Goal: Contribute content: Add original content to the website for others to see

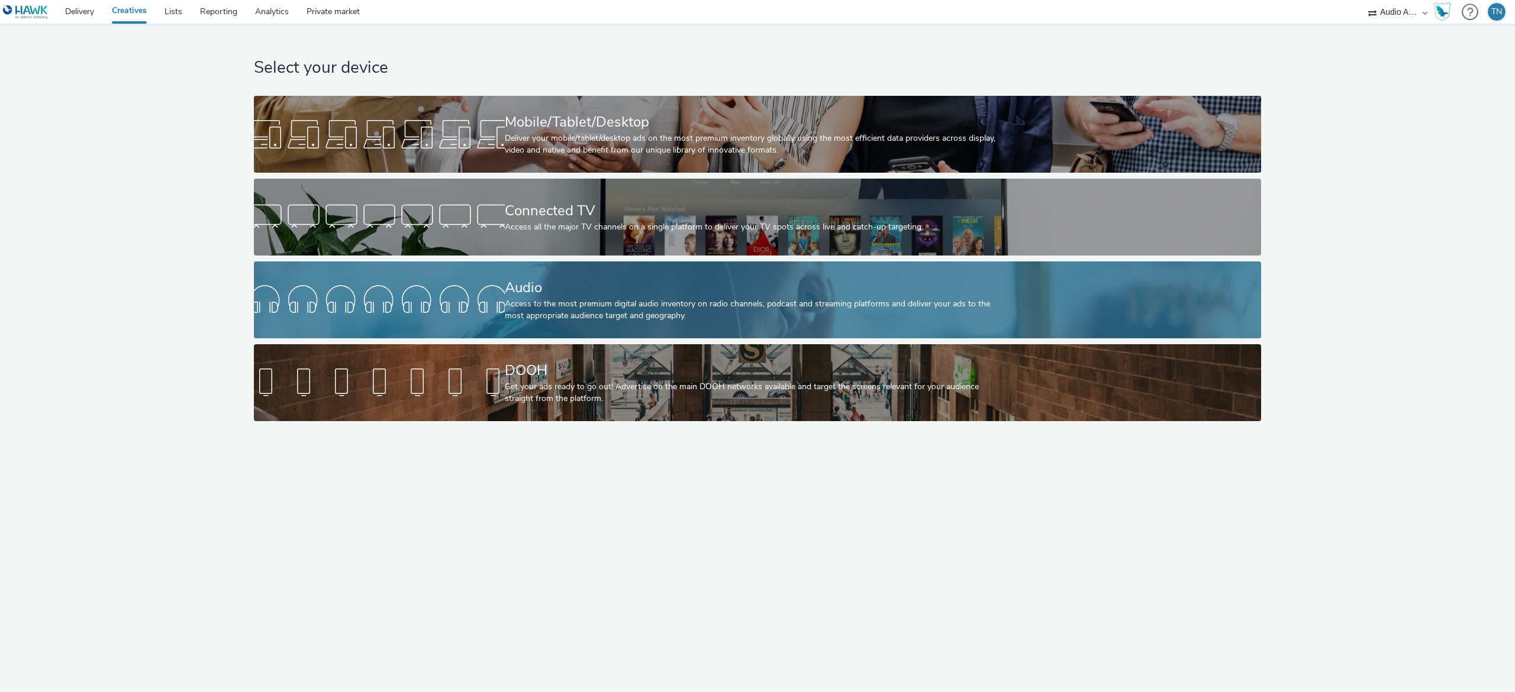
click at [1078, 325] on link "Audio Access to the most premium digital audio inventory on radio channels, pod…" at bounding box center [757, 300] width 1007 height 77
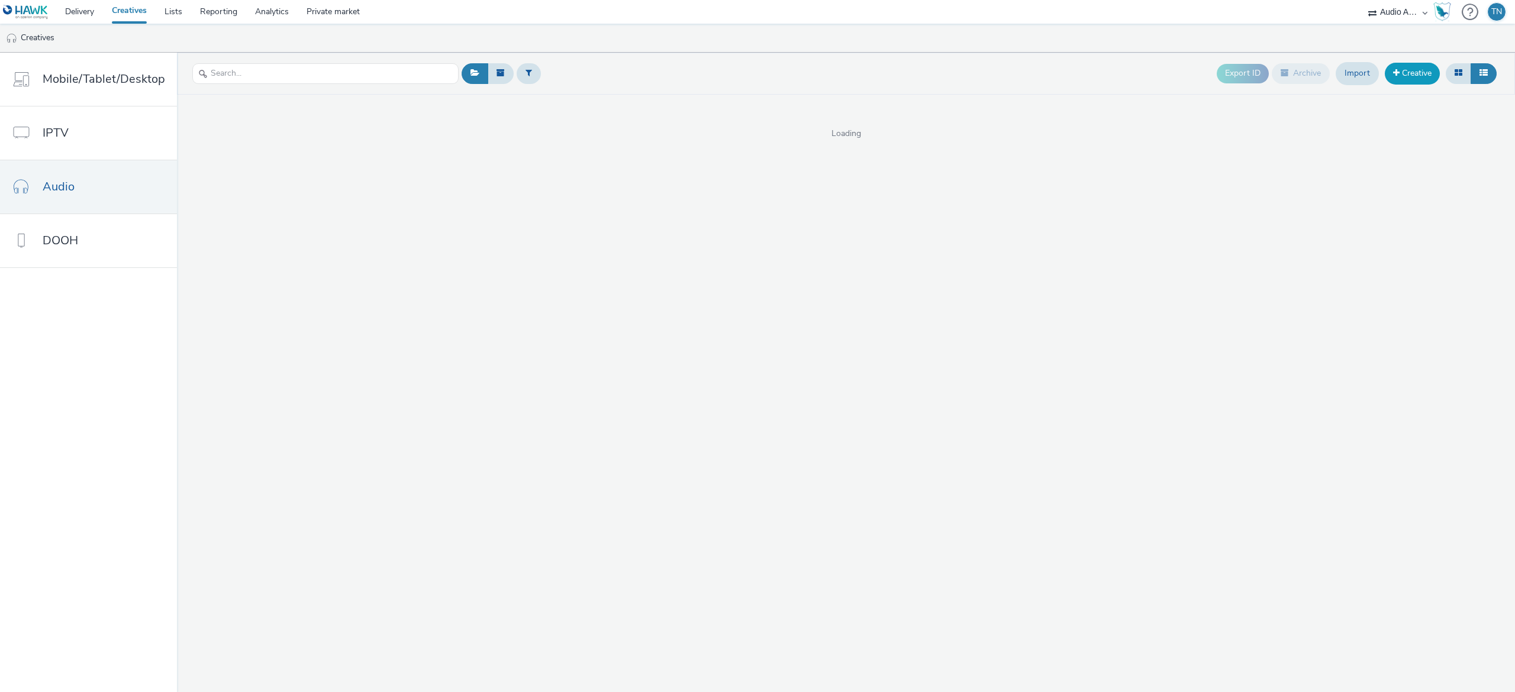
click at [1425, 76] on link "Creative" at bounding box center [1412, 73] width 55 height 21
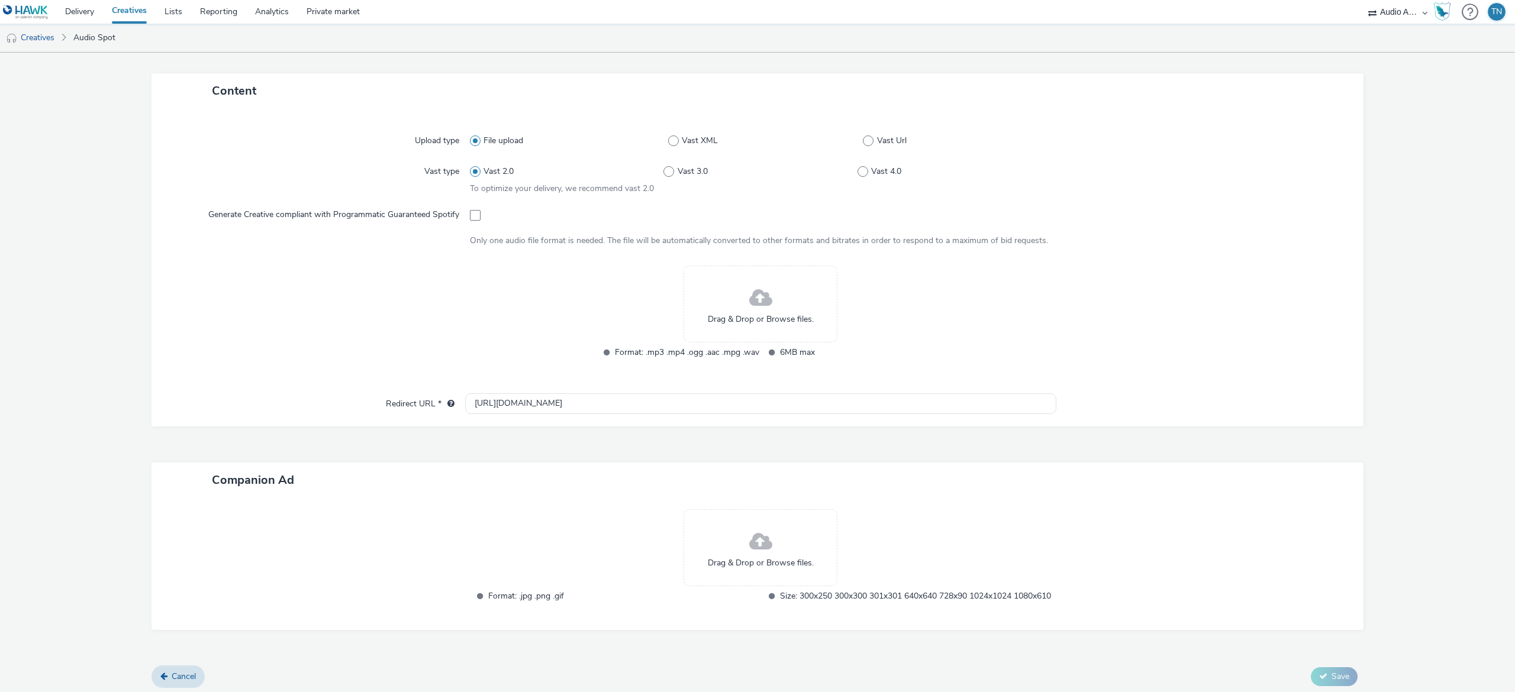
scroll to position [253, 0]
click at [716, 293] on div "Drag & Drop or Browse files." at bounding box center [760, 299] width 154 height 77
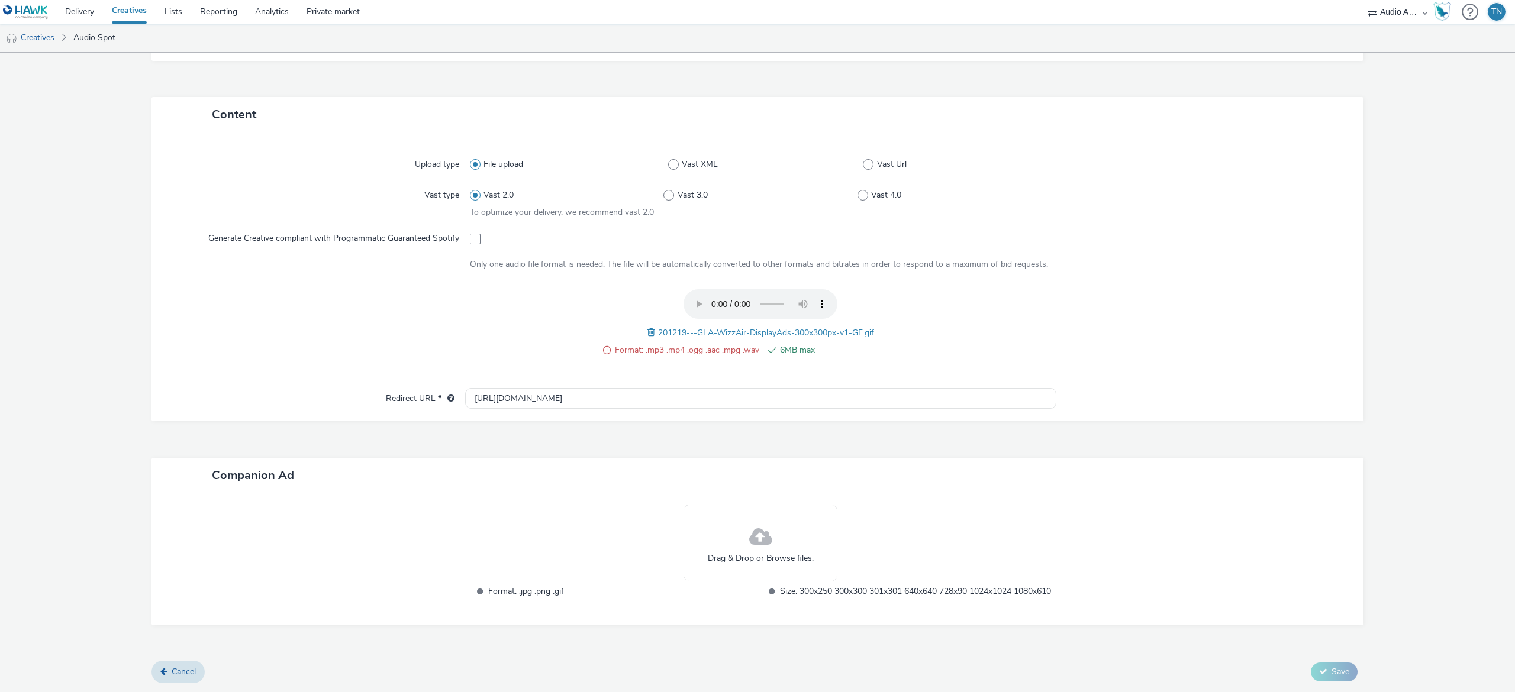
scroll to position [237, 0]
click at [647, 326] on span at bounding box center [652, 332] width 11 height 13
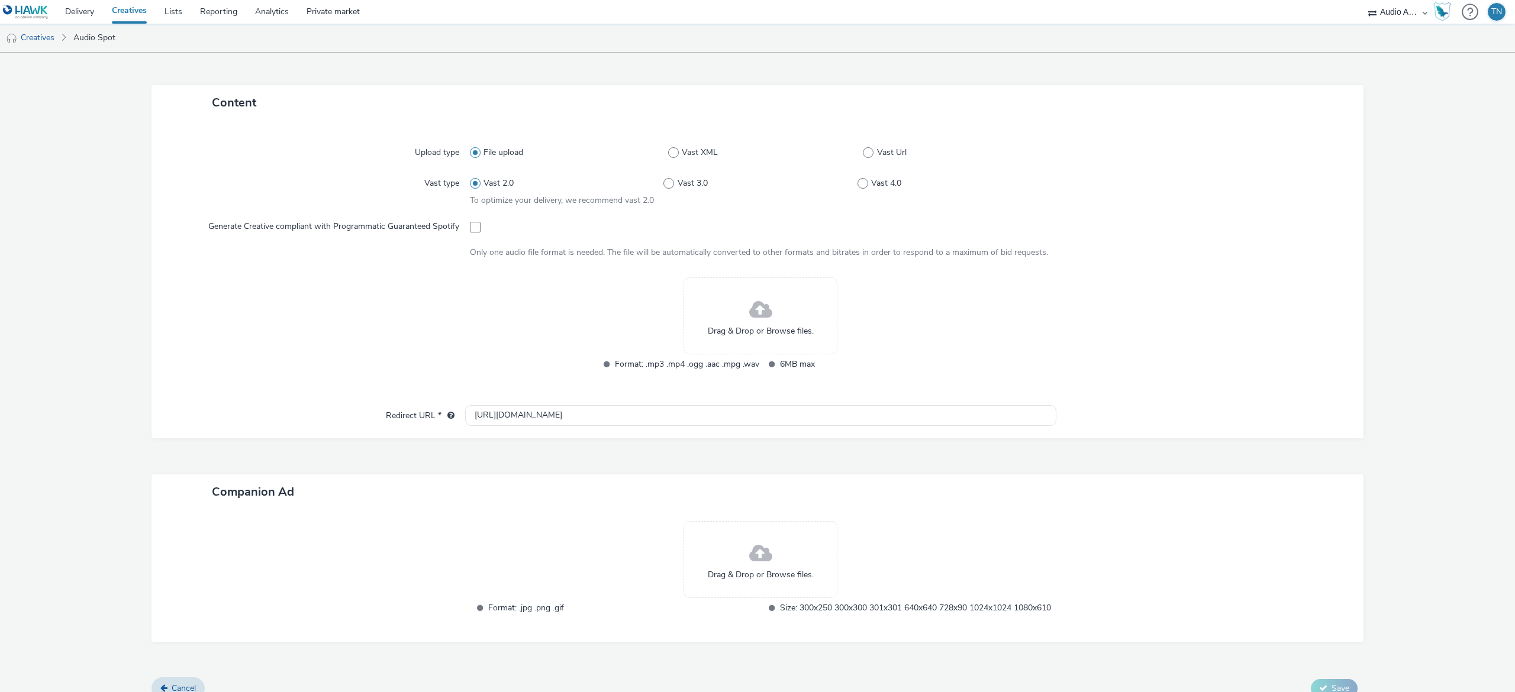
scroll to position [253, 0]
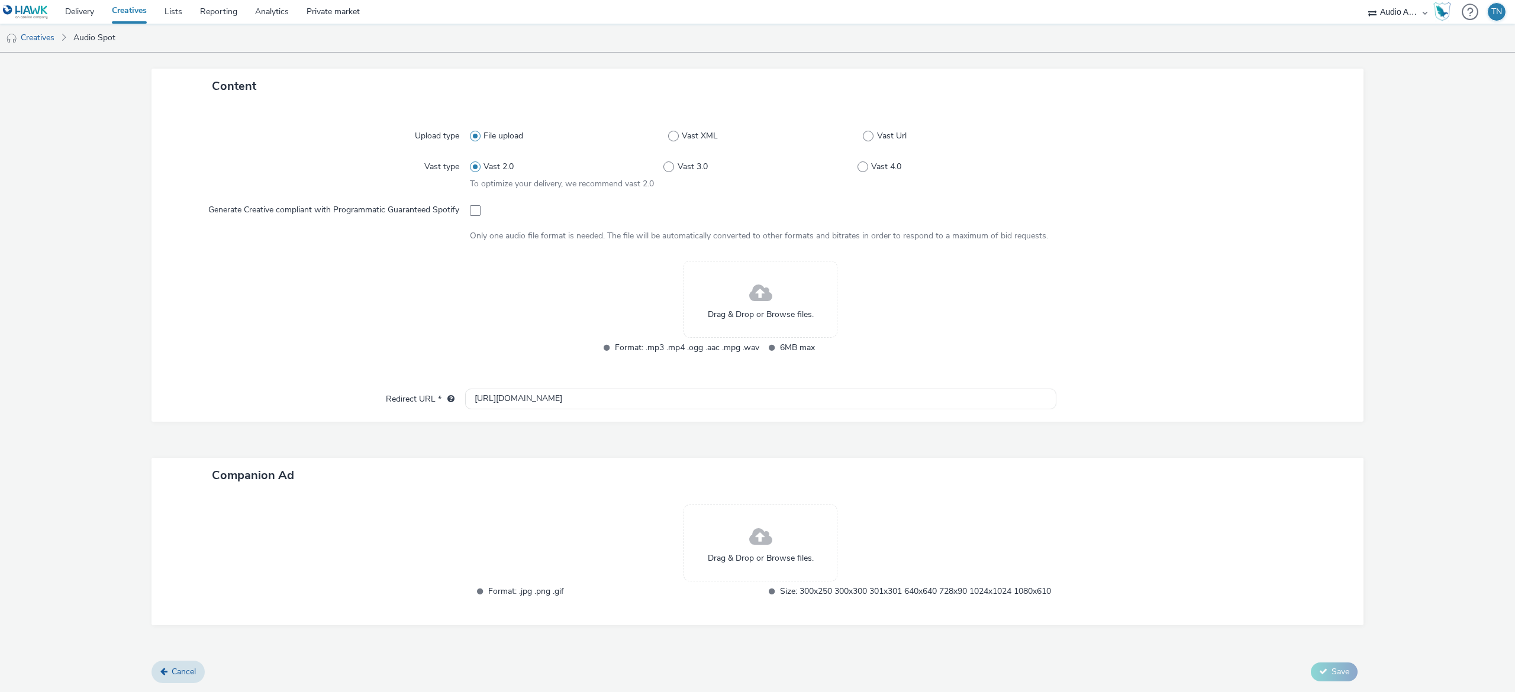
click at [735, 298] on div "Drag & Drop or Browse files." at bounding box center [760, 299] width 154 height 77
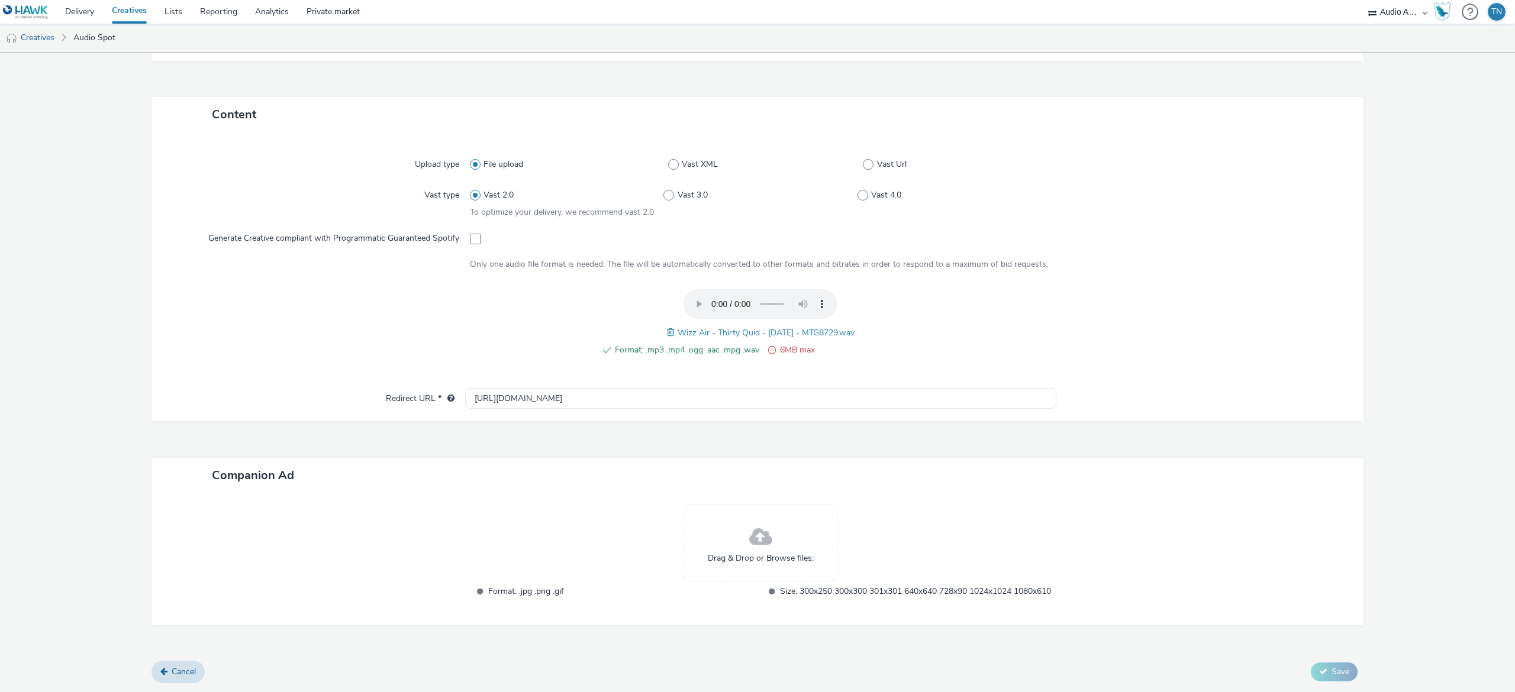
scroll to position [237, 0]
click at [667, 326] on span at bounding box center [672, 332] width 11 height 13
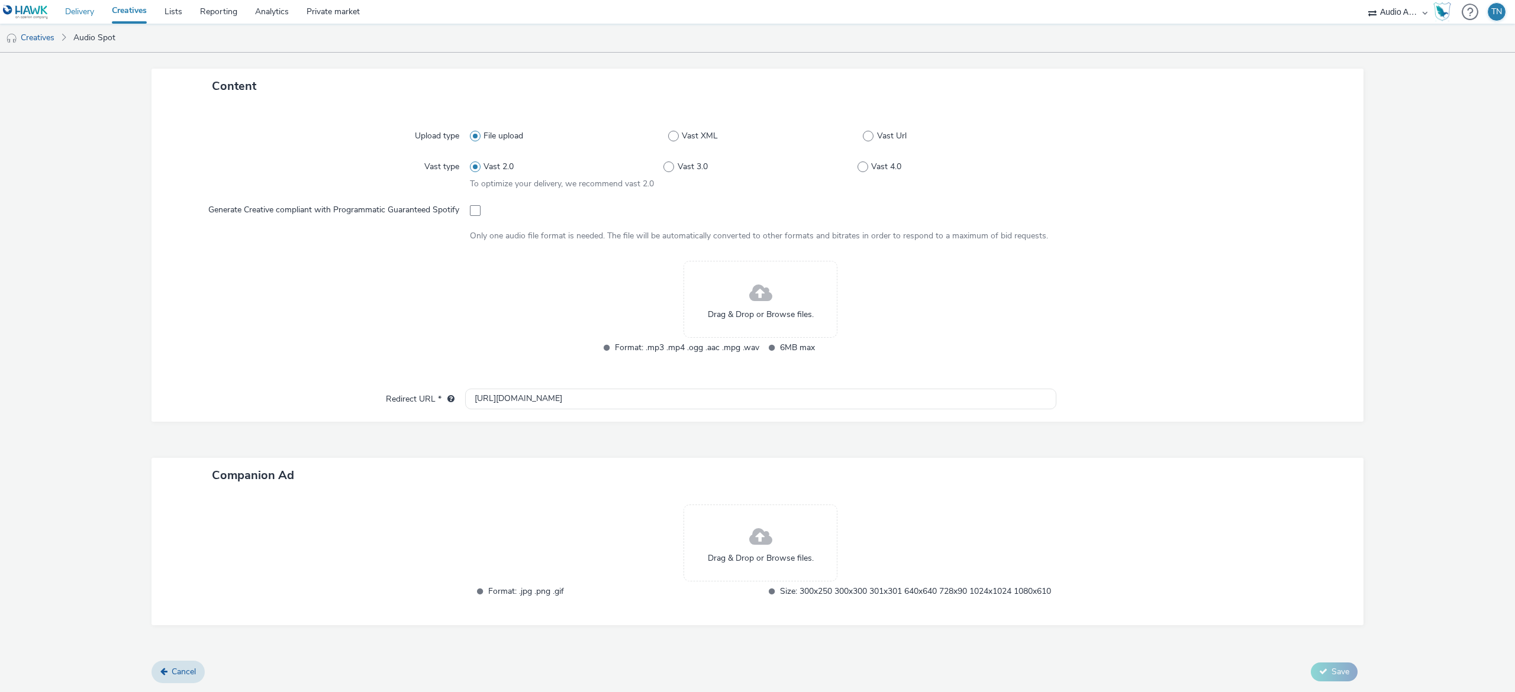
click at [73, 14] on link "Delivery" at bounding box center [79, 12] width 47 height 24
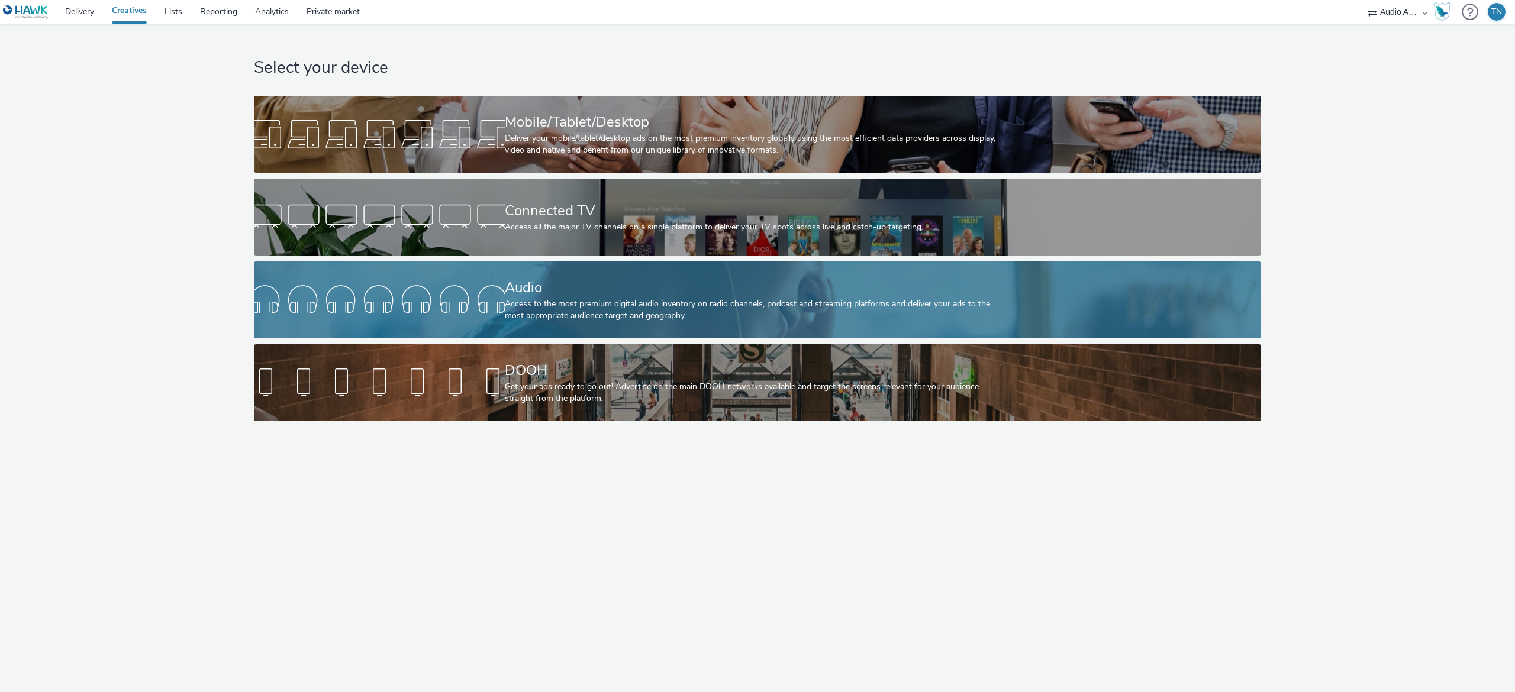
click at [1052, 283] on link "Audio Access to the most premium digital audio inventory on radio channels, pod…" at bounding box center [757, 300] width 1007 height 77
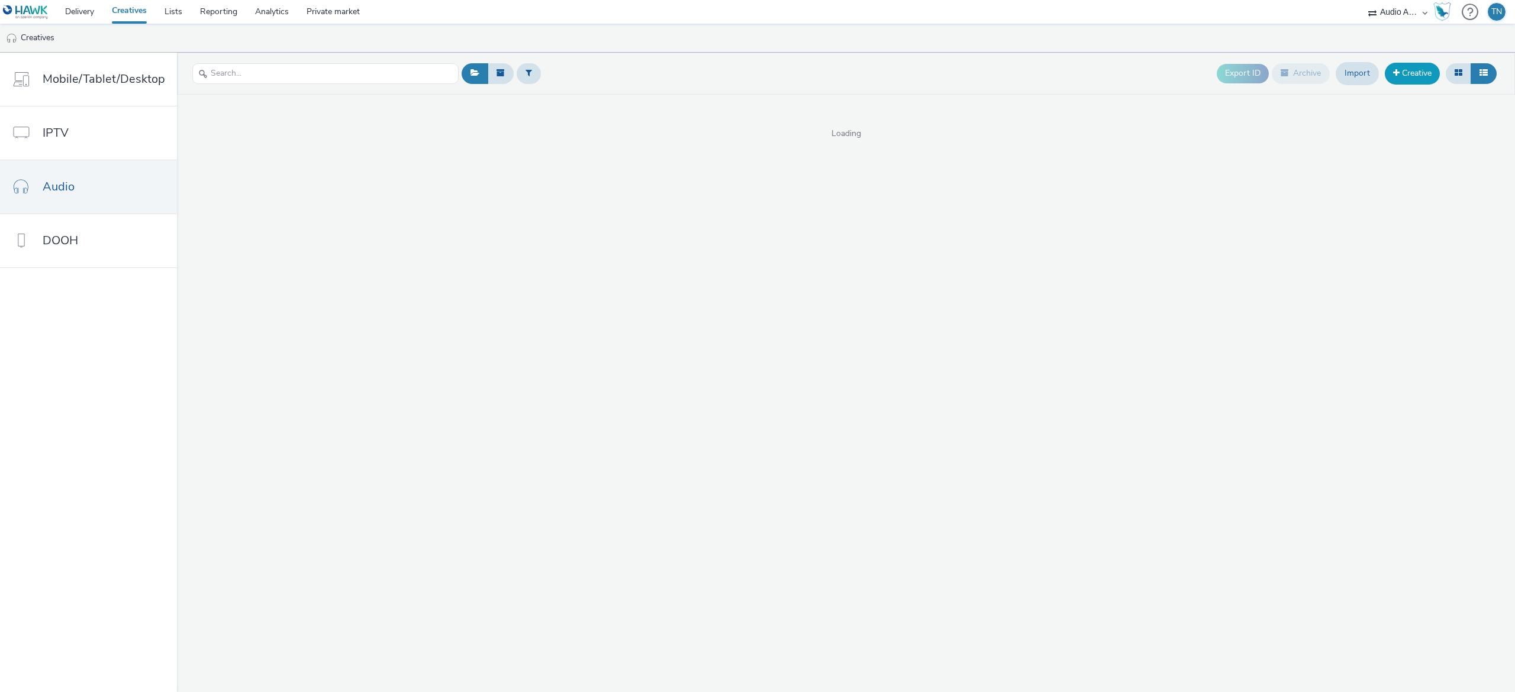
click at [1412, 78] on link "Creative" at bounding box center [1412, 73] width 55 height 21
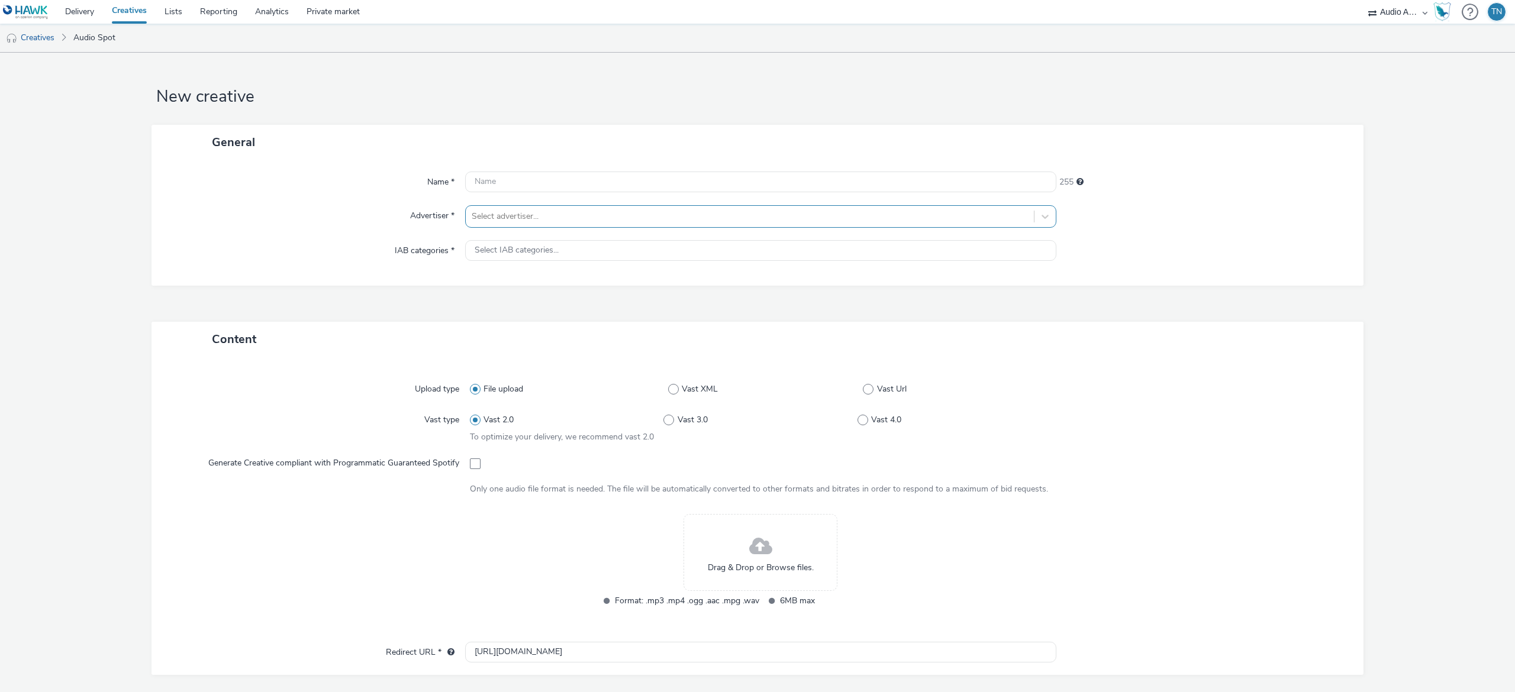
click at [799, 217] on div at bounding box center [750, 216] width 556 height 14
type input "gla"
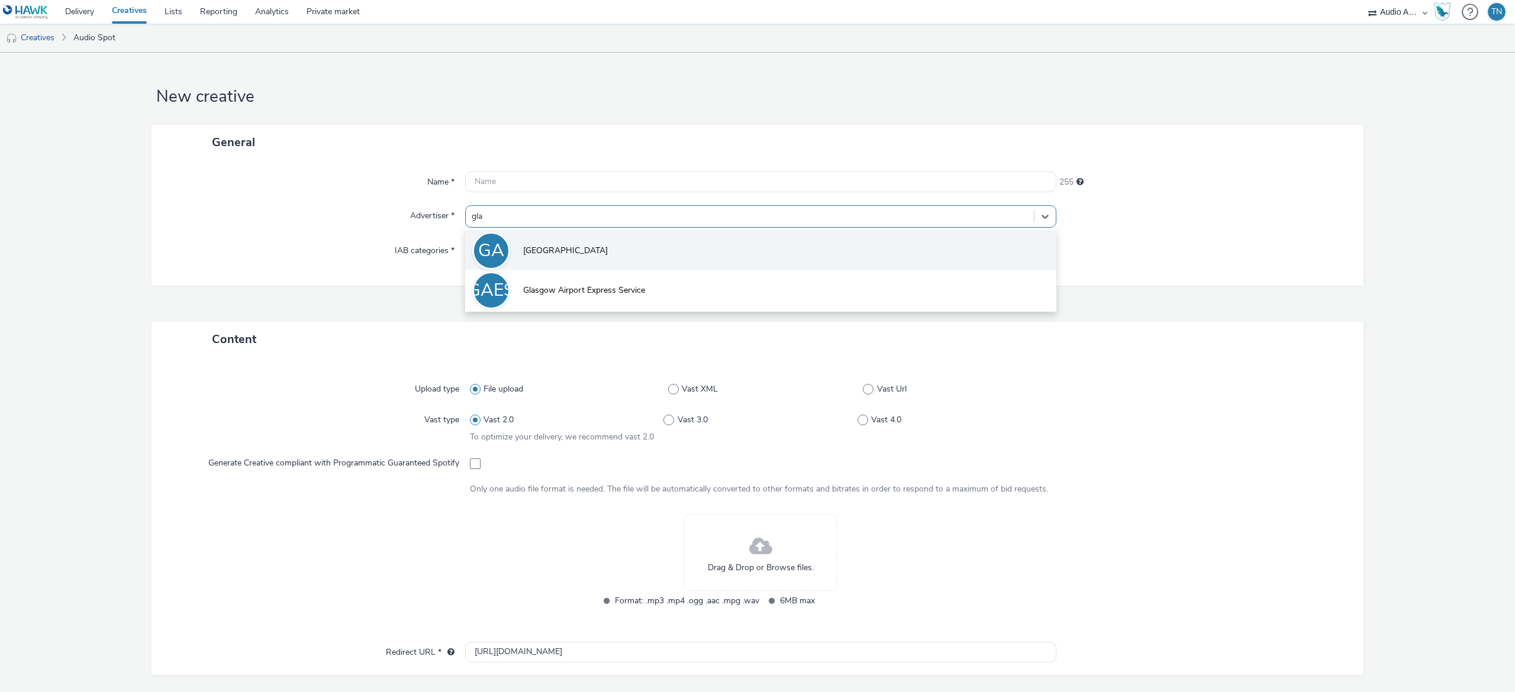
click at [737, 250] on li "GA Glasgow Airport" at bounding box center [760, 250] width 591 height 40
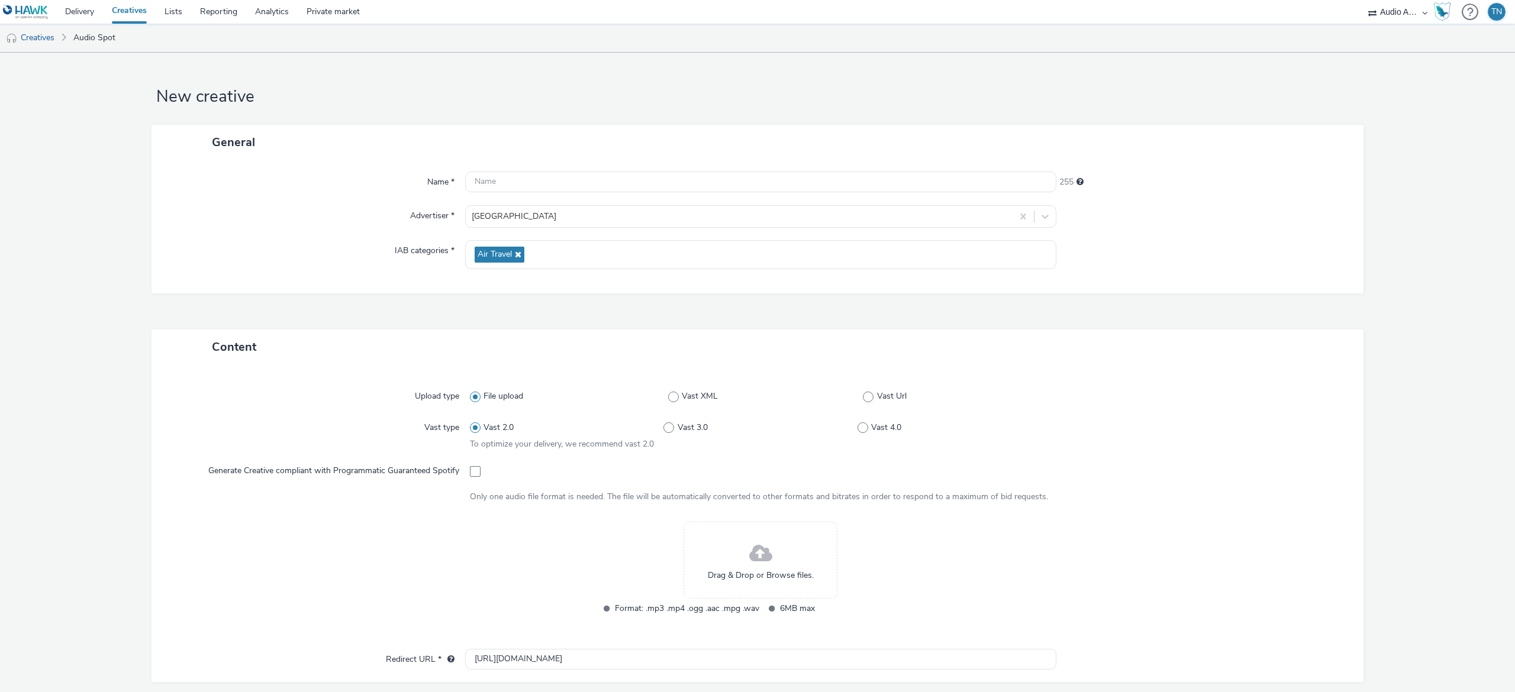
click at [751, 578] on span "Drag & Drop or Browse files." at bounding box center [761, 576] width 106 height 12
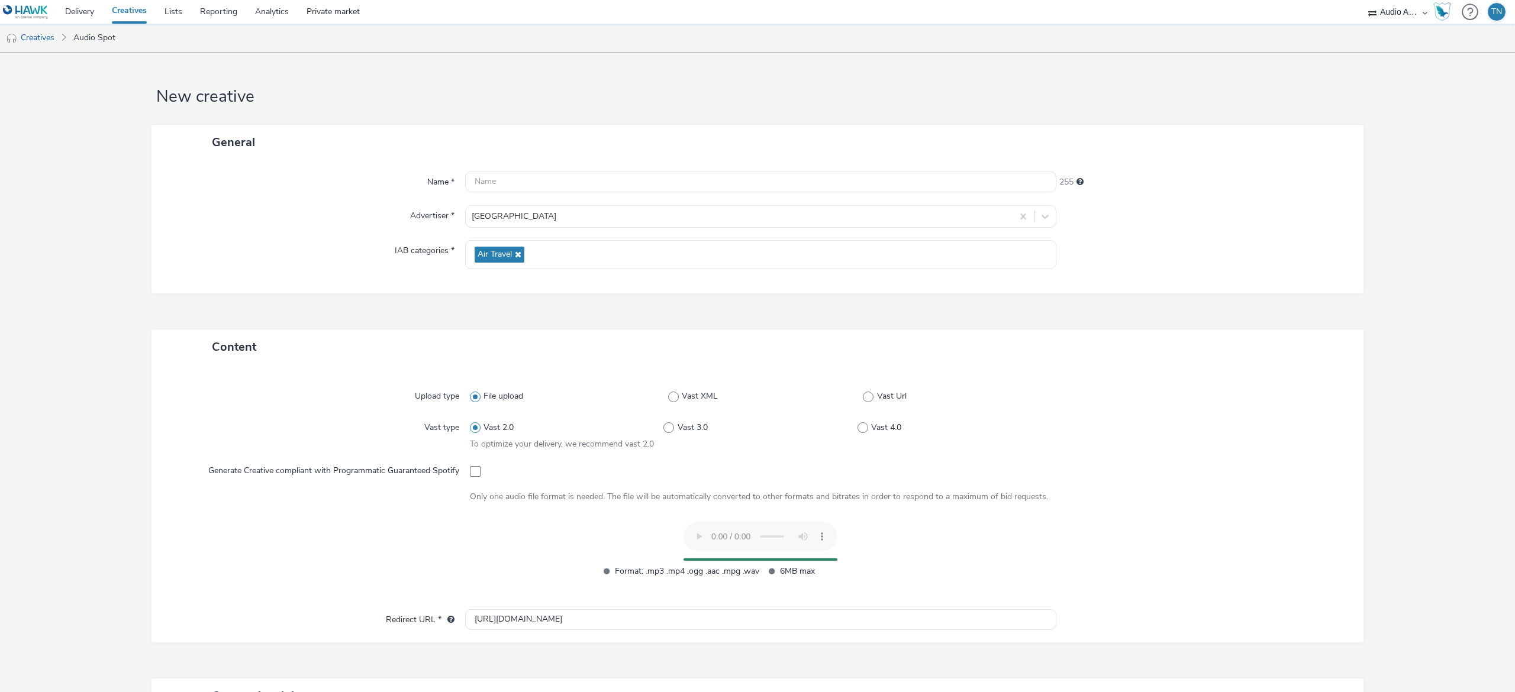
scroll to position [234, 0]
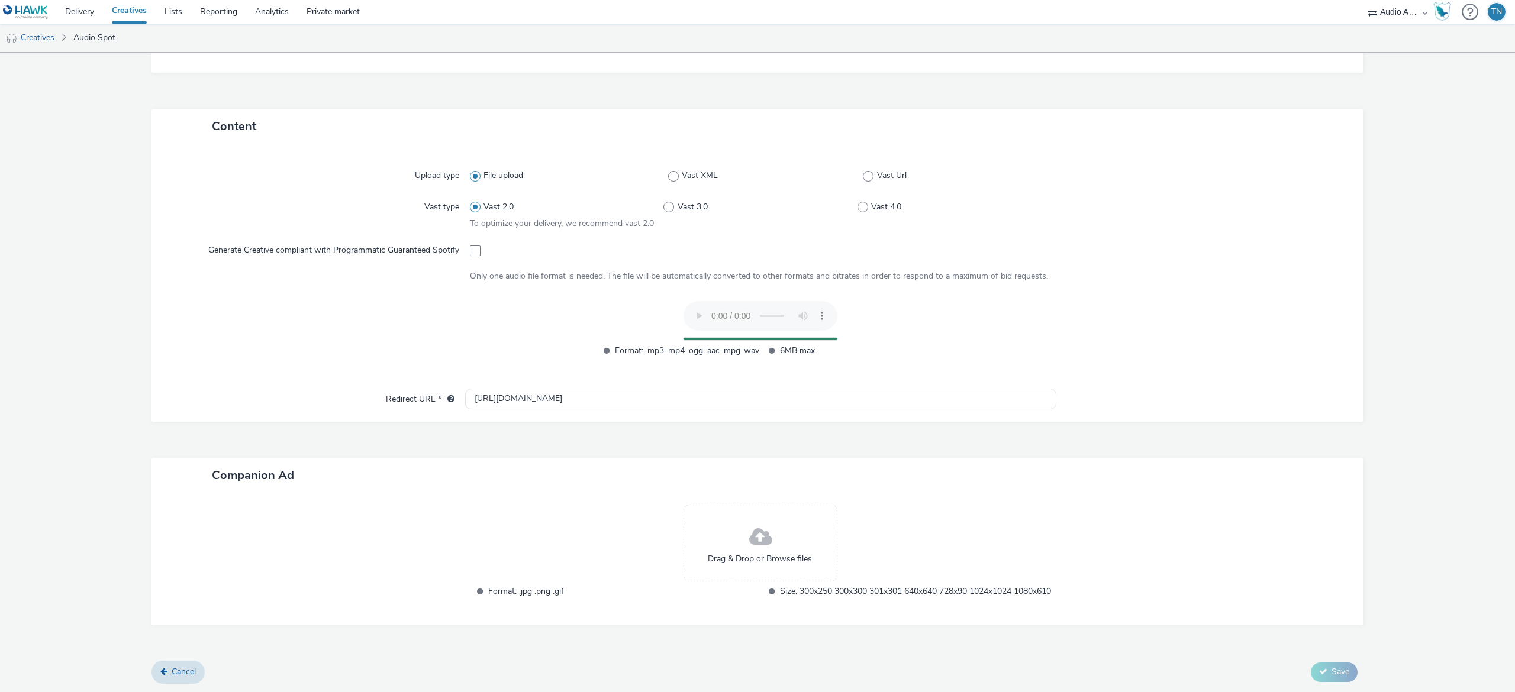
click at [758, 529] on span at bounding box center [760, 537] width 23 height 31
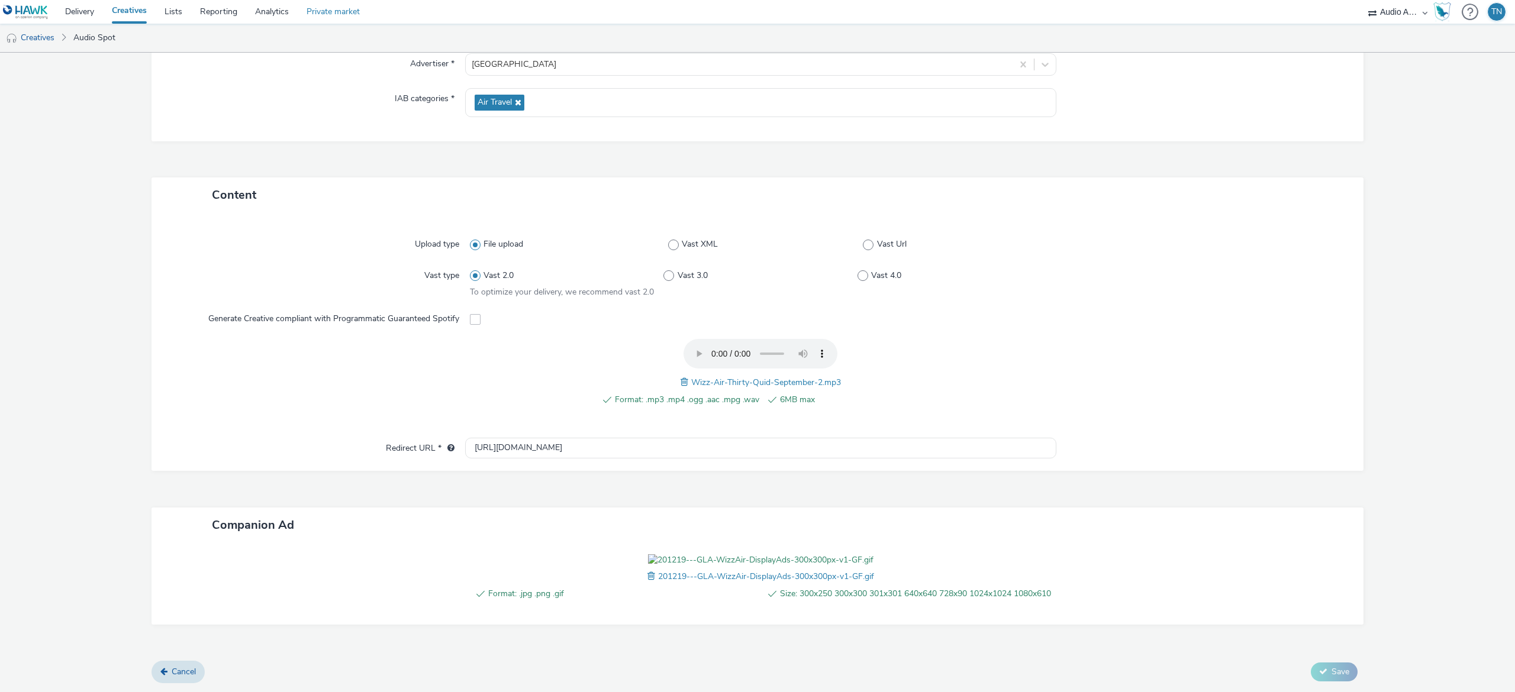
scroll to position [231, 0]
drag, startPoint x: 594, startPoint y: 363, endPoint x: 346, endPoint y: 314, distance: 252.8
click at [346, 314] on div "Upload type File upload Vast XML Vast Url Vast type Vast 2.0 Vast 3.0 Vast 4.0 …" at bounding box center [757, 341] width 1212 height 259
paste input "s://www.wizzair.com/en-gb/flights/fare-finder/glasgow/anywhere/0/0/0/1/0/0/2025…"
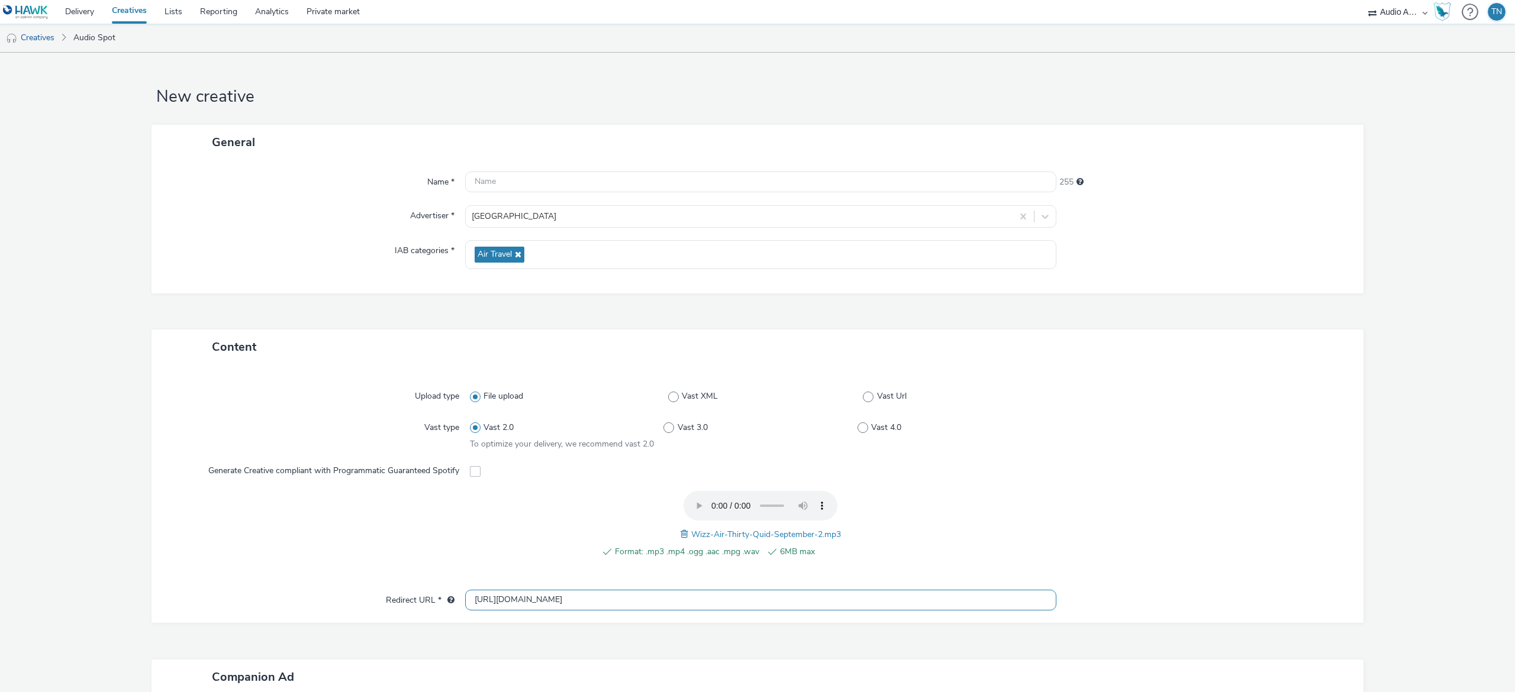
scroll to position [1, 0]
type input "https://www.wizzair.com/en-gb/flights/fare-finder/glasgow/anywhere/0/0/0/1/0/0/…"
click at [669, 183] on input "text" at bounding box center [760, 180] width 591 height 21
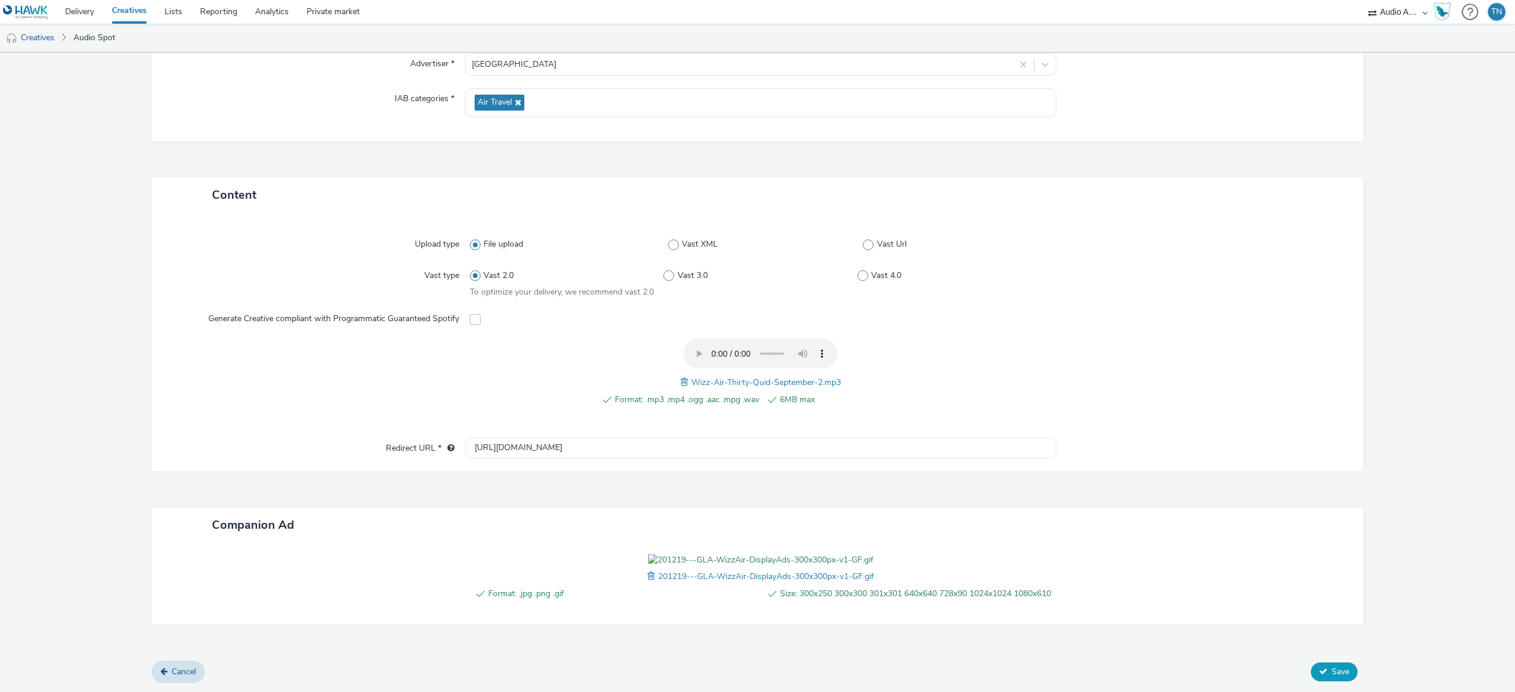
type input "GlasgowAirport_WizzAir_Sept'25"
click at [1312, 663] on button "Save" at bounding box center [1334, 672] width 47 height 19
